Goal: Information Seeking & Learning: Learn about a topic

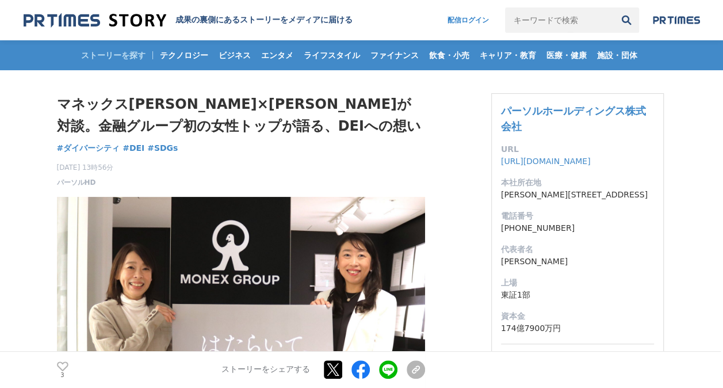
click at [101, 20] on img at bounding box center [95, 21] width 143 height 16
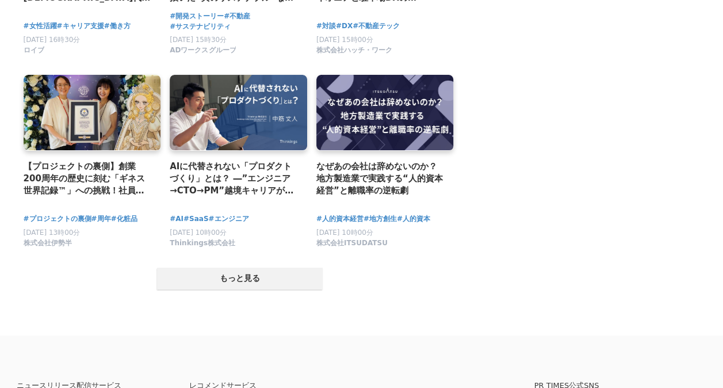
scroll to position [2393, 0]
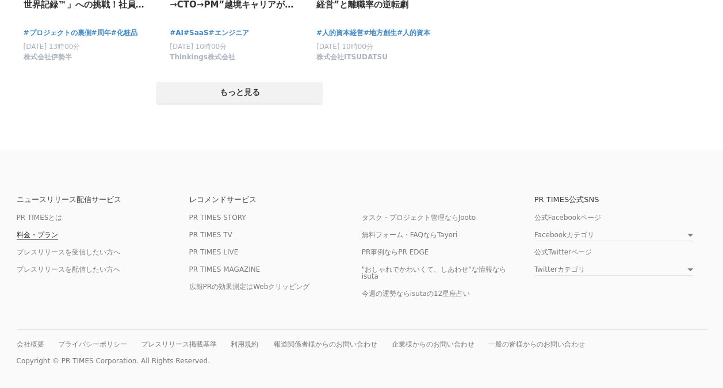
click at [48, 231] on link "料金・プラン" at bounding box center [37, 235] width 41 height 9
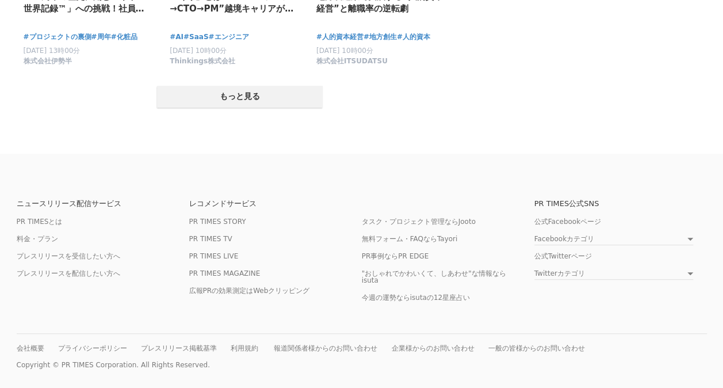
scroll to position [2393, 0]
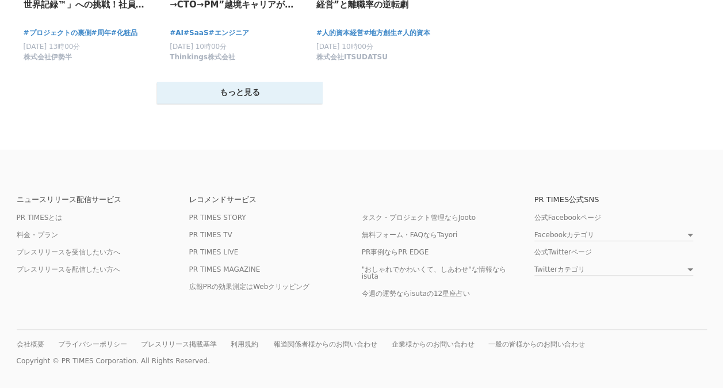
click at [286, 91] on button "もっと見る" at bounding box center [240, 93] width 166 height 22
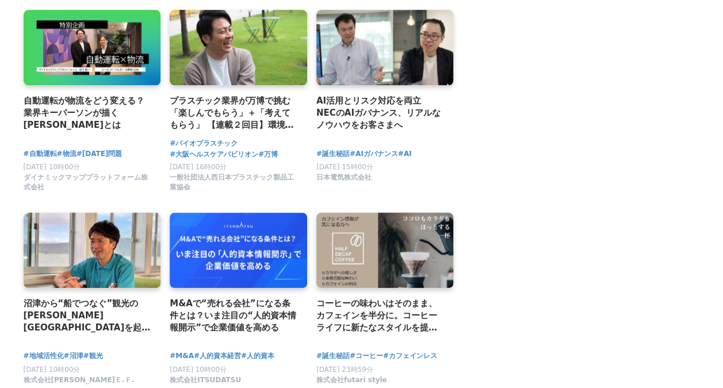
scroll to position [2853, 0]
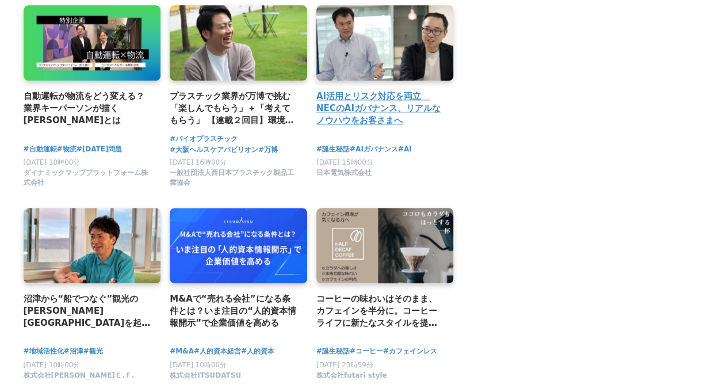
click at [413, 106] on h2 "AI活用とリスク対応を両立　NECのAIガバナンス、リアルなノウハウをお客さまへ" at bounding box center [380, 108] width 128 height 37
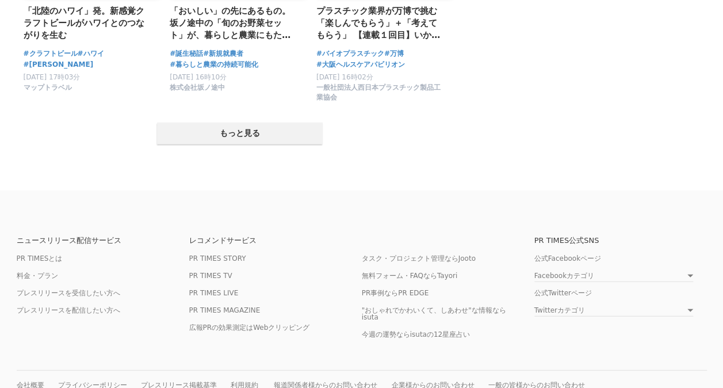
scroll to position [3586, 0]
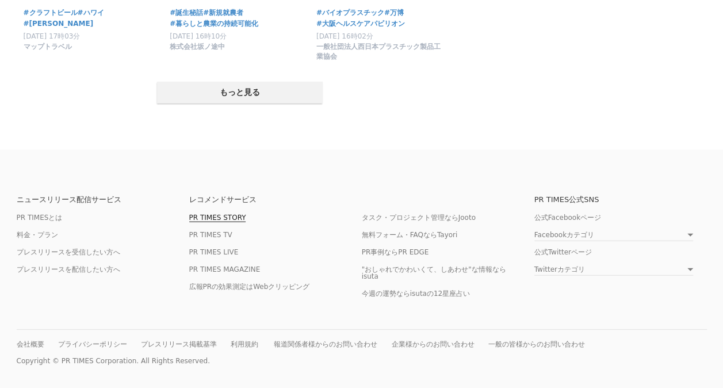
click at [236, 213] on link "PR TIMES STORY" at bounding box center [217, 217] width 57 height 9
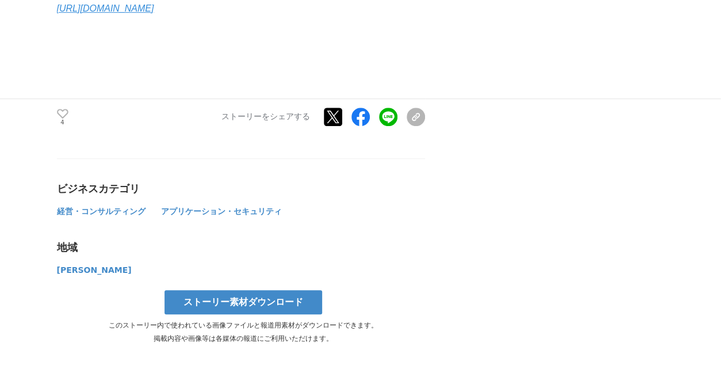
scroll to position [2589, 0]
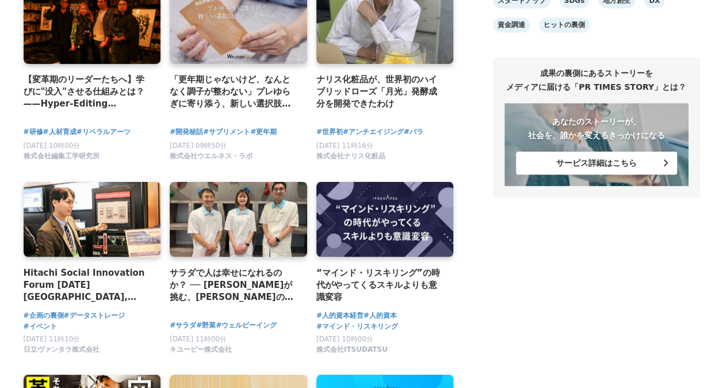
scroll to position [805, 0]
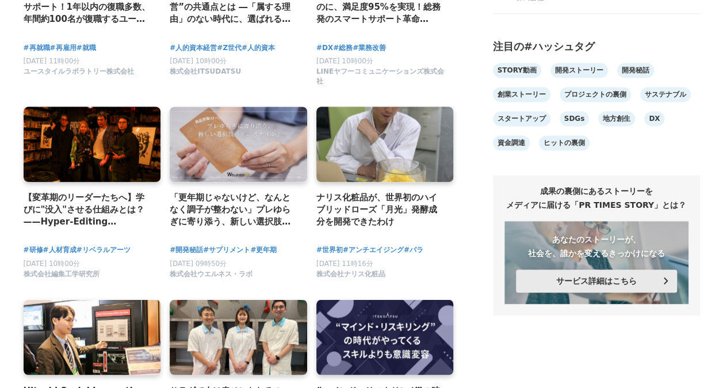
click at [630, 292] on button "サービス詳細はこちら" at bounding box center [596, 280] width 161 height 23
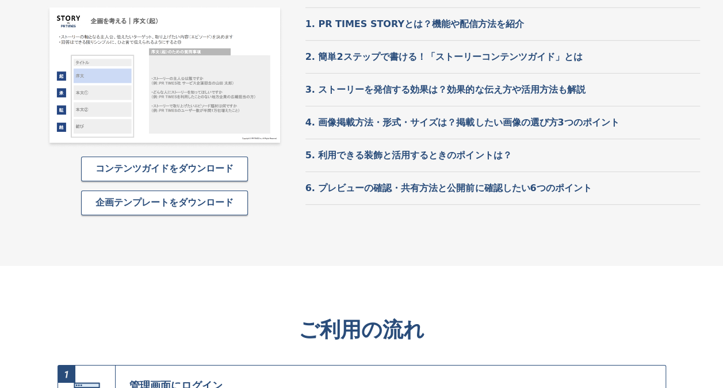
scroll to position [3890, 0]
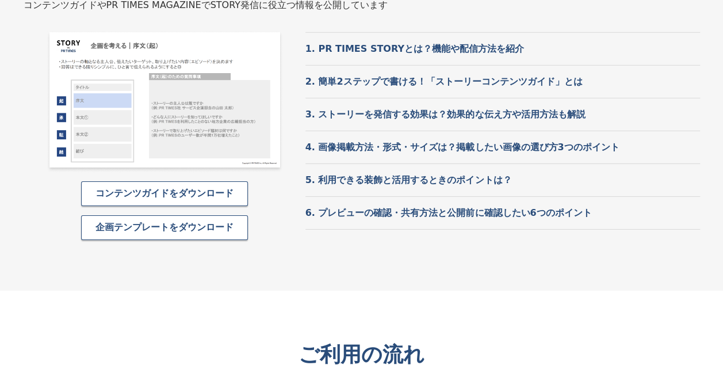
click at [207, 215] on link "企画テンプレートをダウンロード" at bounding box center [164, 227] width 167 height 25
